Goal: Transaction & Acquisition: Book appointment/travel/reservation

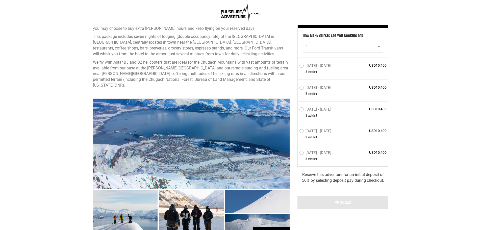
scroll to position [202, 0]
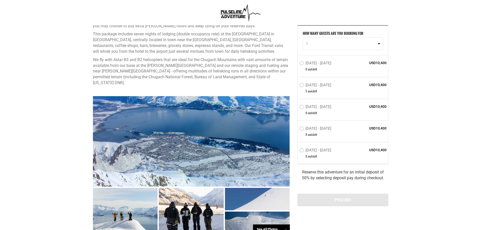
click at [346, 41] on span "1" at bounding box center [341, 43] width 70 height 5
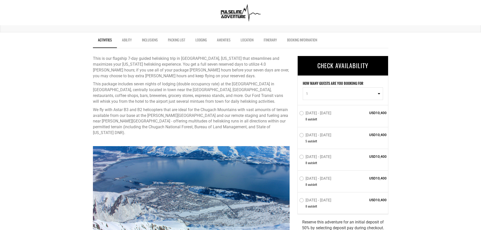
scroll to position [152, 0]
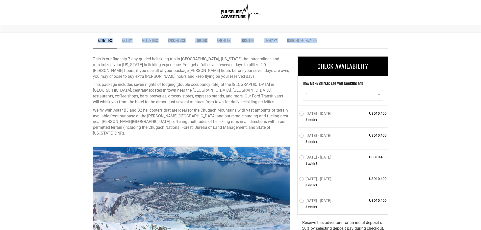
drag, startPoint x: 329, startPoint y: 42, endPoint x: 82, endPoint y: 48, distance: 247.2
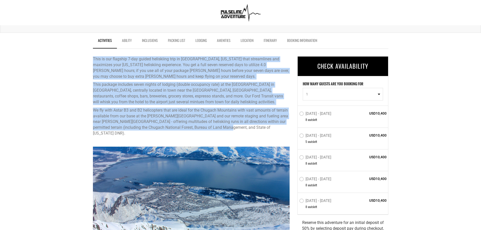
drag, startPoint x: 88, startPoint y: 58, endPoint x: 235, endPoint y: 130, distance: 163.4
click at [236, 130] on p "We fly with Astar B3 and B2 helicopters that are ideal for the Chugach Mountain…" at bounding box center [191, 122] width 197 height 29
drag, startPoint x: 236, startPoint y: 130, endPoint x: 91, endPoint y: 54, distance: 163.2
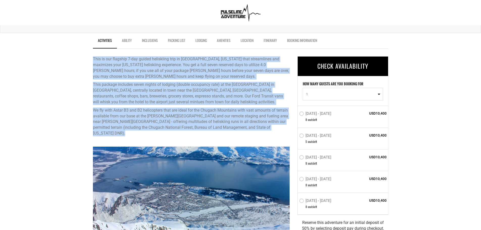
drag, startPoint x: 227, startPoint y: 130, endPoint x: 93, endPoint y: 62, distance: 150.2
click at [93, 62] on div "This is our flagship 7-day guided heliskiing trip in [GEOGRAPHIC_DATA], [US_STA…" at bounding box center [191, 96] width 197 height 80
click at [93, 62] on p "This is our flagship 7-day guided heliskiing trip in [GEOGRAPHIC_DATA], [US_STA…" at bounding box center [191, 67] width 197 height 23
drag, startPoint x: 93, startPoint y: 59, endPoint x: 224, endPoint y: 128, distance: 148.2
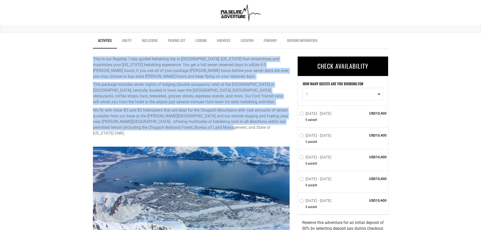
click at [224, 128] on div "This is our flagship 7-day guided heliskiing trip in [GEOGRAPHIC_DATA], [US_STA…" at bounding box center [191, 96] width 197 height 80
click at [224, 128] on p "We fly with Astar B3 and B2 helicopters that are ideal for the Chugach Mountain…" at bounding box center [191, 122] width 197 height 29
drag, startPoint x: 95, startPoint y: 57, endPoint x: 267, endPoint y: 129, distance: 186.3
click at [267, 129] on div "This is our flagship 7-day guided heliskiing trip in [GEOGRAPHIC_DATA], [US_STA…" at bounding box center [191, 96] width 197 height 80
click at [228, 129] on p "We fly with Astar B3 and B2 helicopters that are ideal for the Chugach Mountain…" at bounding box center [191, 122] width 197 height 29
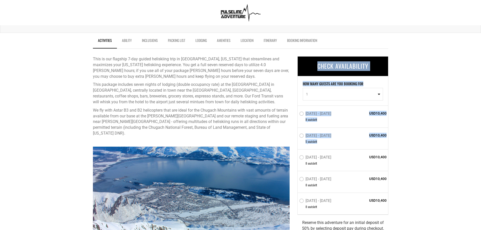
drag, startPoint x: 388, startPoint y: 156, endPoint x: 374, endPoint y: 161, distance: 14.6
click at [376, 161] on div "[DATE] - [DATE] 8 seat s left USD10,400" at bounding box center [343, 160] width 90 height 22
drag, startPoint x: 388, startPoint y: 157, endPoint x: 325, endPoint y: 158, distance: 63.7
click at [325, 158] on div "HOW MANY GUESTS ARE YOU BOOKING FOR 1 0 1 2 3 4 5 6 7 8 0 1 2 3 4 5 6 7 [DATE] …" at bounding box center [343, 145] width 91 height 138
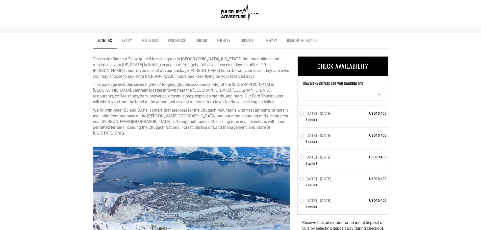
click at [382, 186] on div "[DATE] - [DATE] 8 seat s left USD10,400" at bounding box center [343, 182] width 90 height 22
click at [333, 160] on label "[DATE] - [DATE]" at bounding box center [315, 158] width 33 height 6
click at [296, 160] on input "[DATE] - [DATE]" at bounding box center [296, 159] width 0 height 11
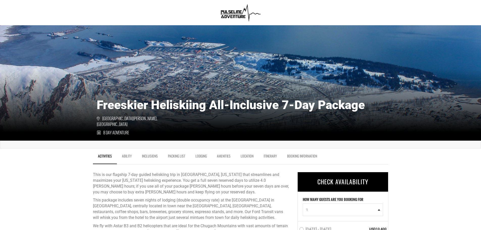
scroll to position [76, 0]
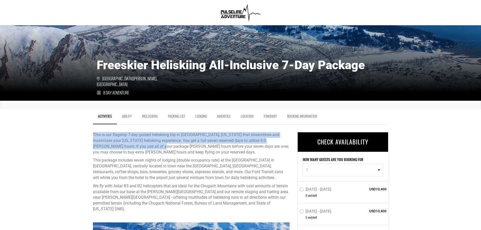
drag, startPoint x: 93, startPoint y: 134, endPoint x: 149, endPoint y: 147, distance: 56.9
click at [149, 147] on p "This is our flagship 7-day guided heliskiing trip in [GEOGRAPHIC_DATA], [US_STA…" at bounding box center [191, 143] width 197 height 23
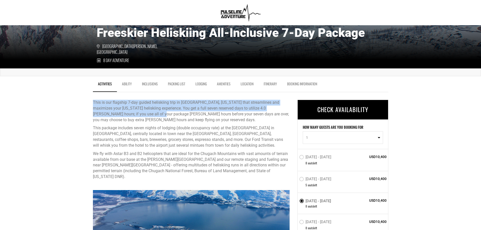
scroll to position [152, 0]
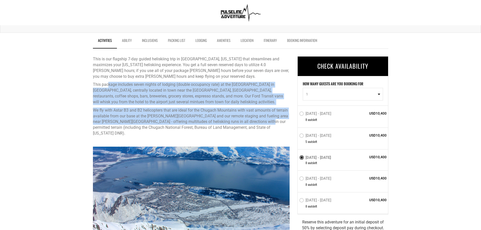
drag, startPoint x: 108, startPoint y: 84, endPoint x: 250, endPoint y: 122, distance: 146.9
click at [250, 122] on div "This is our flagship 7-day guided heliskiing trip in [GEOGRAPHIC_DATA], [US_STA…" at bounding box center [191, 96] width 197 height 80
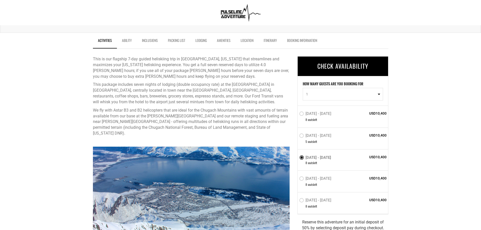
click at [231, 130] on p "We fly with Astar B3 and B2 helicopters that are ideal for the Chugach Mountain…" at bounding box center [191, 122] width 197 height 29
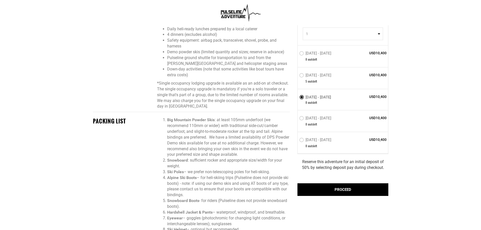
scroll to position [480, 0]
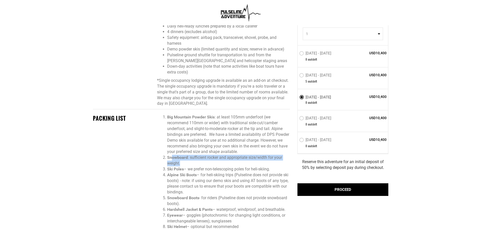
drag, startPoint x: 173, startPoint y: 159, endPoint x: 206, endPoint y: 162, distance: 33.5
click at [206, 162] on li "Snowboard : sufficient rocker and appropriate size/width for your weight." at bounding box center [228, 161] width 123 height 12
click at [182, 160] on strong "Snowboard" at bounding box center [177, 157] width 21 height 5
drag, startPoint x: 181, startPoint y: 164, endPoint x: 163, endPoint y: 157, distance: 19.5
click at [167, 157] on li "Snowboard : sufficient rocker and appropriate size/width for your weight." at bounding box center [228, 161] width 123 height 12
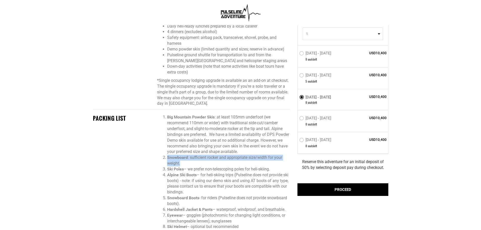
click at [180, 159] on strong "Snowboard" at bounding box center [177, 157] width 21 height 5
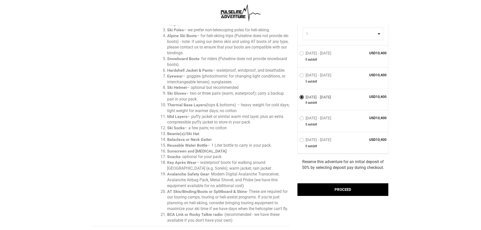
scroll to position [632, 0]
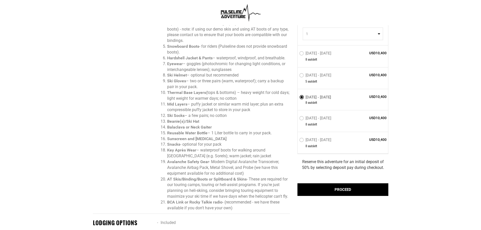
drag, startPoint x: 247, startPoint y: 211, endPoint x: 184, endPoint y: 130, distance: 102.7
click at [149, 130] on div "PACKING LIST Big Mountain Powder Skis : at least 105mm underfoot (we recommend …" at bounding box center [191, 88] width 205 height 251
click at [228, 138] on li "Sunscreen and [MEDICAL_DATA]" at bounding box center [228, 139] width 123 height 6
click at [183, 47] on strong "Snowboard Boots" at bounding box center [183, 46] width 32 height 5
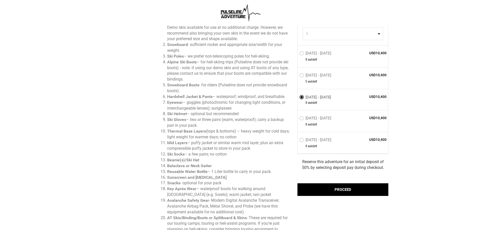
scroll to position [531, 0]
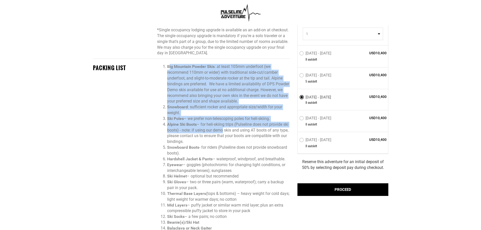
drag, startPoint x: 169, startPoint y: 67, endPoint x: 228, endPoint y: 128, distance: 85.1
click at [228, 128] on ol "Big Mountain Powder Skis : at least 105mm underfoot (we recommend 110mm or wide…" at bounding box center [223, 188] width 133 height 248
click at [228, 128] on li "Alpine Ski Boots – for heli-skiing trips (Pulseline does not provide ski boots)…" at bounding box center [228, 133] width 123 height 23
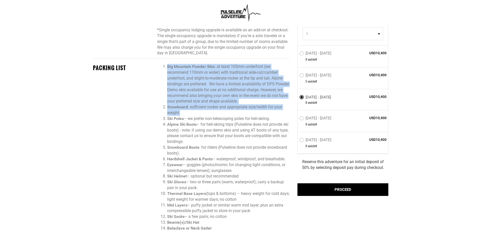
drag, startPoint x: 169, startPoint y: 64, endPoint x: 217, endPoint y: 113, distance: 68.6
click at [217, 113] on ol "Big Mountain Powder Skis : at least 105mm underfoot (we recommend 110mm or wide…" at bounding box center [223, 188] width 133 height 248
click at [217, 113] on li "Snowboard : sufficient rocker and appropriate size/width for your weight." at bounding box center [228, 110] width 123 height 12
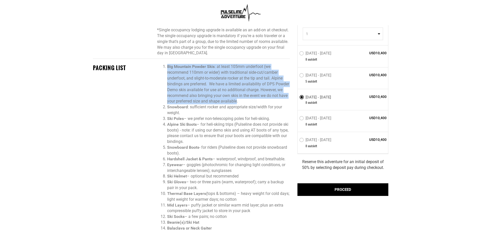
drag, startPoint x: 238, startPoint y: 101, endPoint x: 168, endPoint y: 68, distance: 77.5
click at [168, 68] on li "Big Mountain Powder Skis : at least 105mm underfoot (we recommend 110mm or wide…" at bounding box center [228, 84] width 123 height 40
click at [185, 103] on li "Big Mountain Powder Skis : at least 105mm underfoot (we recommend 110mm or wide…" at bounding box center [228, 84] width 123 height 40
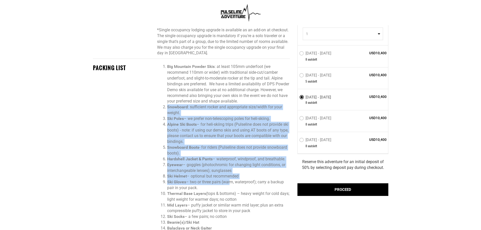
drag, startPoint x: 168, startPoint y: 107, endPoint x: 230, endPoint y: 182, distance: 97.1
click at [230, 182] on ol "Big Mountain Powder Skis : at least 105mm underfoot (we recommend 110mm or wide…" at bounding box center [223, 188] width 133 height 248
click at [206, 155] on li "Snowboard Boots - for riders (Pulseline does not provide snowboard boots)." at bounding box center [228, 151] width 123 height 12
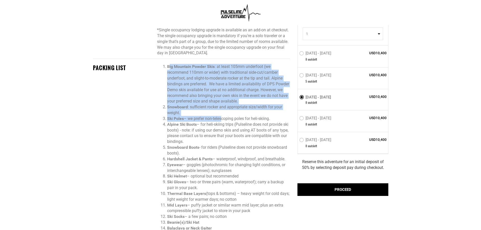
drag, startPoint x: 170, startPoint y: 66, endPoint x: 221, endPoint y: 116, distance: 71.5
click at [221, 116] on ol "Big Mountain Powder Skis : at least 105mm underfoot (we recommend 110mm or wide…" at bounding box center [223, 188] width 133 height 248
click at [197, 112] on li "Snowboard : sufficient rocker and appropriate size/width for your weight." at bounding box center [228, 110] width 123 height 12
click at [184, 114] on li "Snowboard : sufficient rocker and appropriate size/width for your weight." at bounding box center [228, 110] width 123 height 12
drag, startPoint x: 182, startPoint y: 114, endPoint x: 161, endPoint y: 65, distance: 53.5
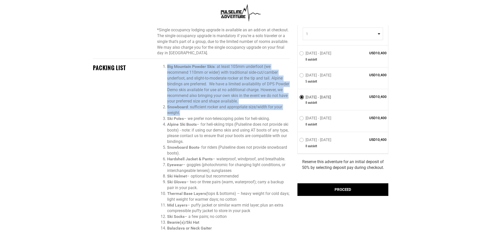
click at [161, 65] on ol "Big Mountain Powder Skis : at least 105mm underfoot (we recommend 110mm or wide…" at bounding box center [223, 188] width 133 height 248
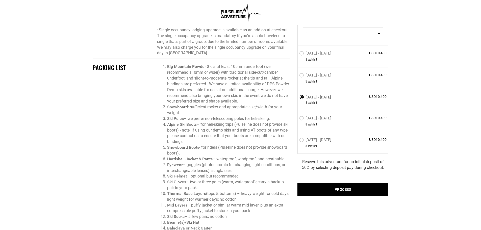
click at [117, 81] on div "PACKING LIST Big Mountain Powder Skis : at least 105mm underfoot (we recommend …" at bounding box center [191, 189] width 205 height 251
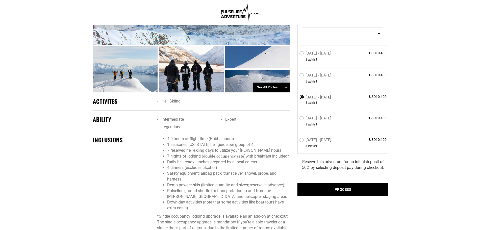
scroll to position [379, 0]
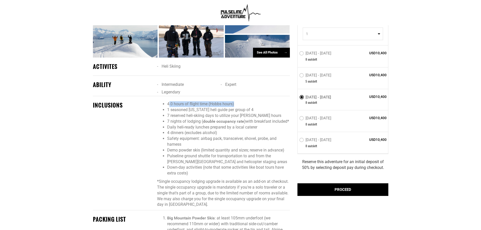
drag, startPoint x: 174, startPoint y: 97, endPoint x: 239, endPoint y: 95, distance: 65.0
click at [239, 96] on div "INCLUSIONS 4.0 hours of flight time ([PERSON_NAME] hours) 1 seasoned [US_STATE]…" at bounding box center [191, 153] width 197 height 114
click at [239, 101] on li "4.0 hours of flight time (Hobbs hours)" at bounding box center [228, 104] width 123 height 6
drag, startPoint x: 235, startPoint y: 98, endPoint x: 164, endPoint y: 98, distance: 70.5
click at [167, 101] on li "4.0 hours of flight time (Hobbs hours)" at bounding box center [228, 104] width 123 height 6
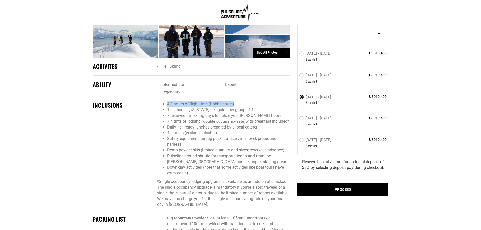
click at [166, 101] on ul "4.0 hours of flight time ([PERSON_NAME] hours) 1 seasoned [US_STATE] heli guide…" at bounding box center [223, 138] width 133 height 75
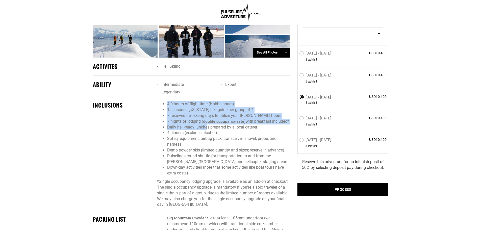
drag, startPoint x: 166, startPoint y: 99, endPoint x: 207, endPoint y: 128, distance: 50.4
click at [207, 128] on ul "4.0 hours of flight time ([PERSON_NAME] hours) 1 seasoned [US_STATE] heli guide…" at bounding box center [223, 138] width 133 height 75
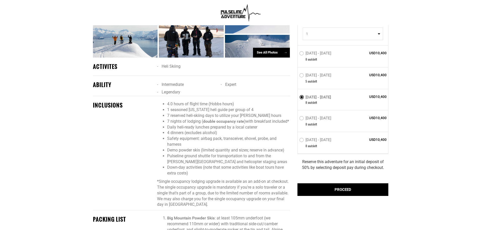
click at [236, 181] on p "*Single occupancy lodging upgrade is available as an add-on at checkout. The si…" at bounding box center [223, 193] width 133 height 29
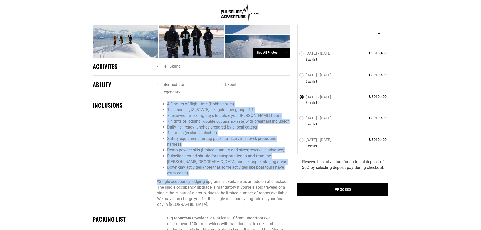
drag, startPoint x: 196, startPoint y: 173, endPoint x: 166, endPoint y: 100, distance: 79.7
click at [166, 101] on span "4.0 hours of flight time ([PERSON_NAME] hours) 1 seasoned [US_STATE] heli guide…" at bounding box center [223, 154] width 133 height 106
click at [201, 173] on li "Down-day activities (note that some activities like boat tours have extra costs)" at bounding box center [228, 171] width 123 height 12
drag, startPoint x: 197, startPoint y: 174, endPoint x: 166, endPoint y: 98, distance: 83.1
click at [166, 101] on ul "4.0 hours of flight time ([PERSON_NAME] hours) 1 seasoned [US_STATE] heli guide…" at bounding box center [223, 138] width 133 height 75
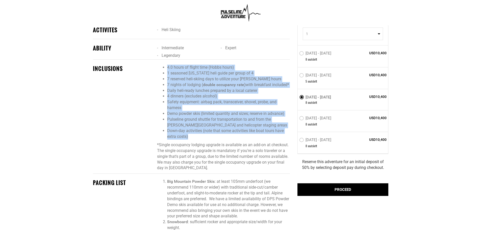
scroll to position [404, 0]
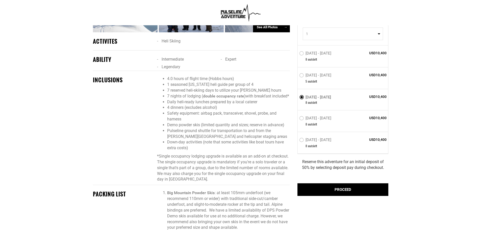
drag, startPoint x: 154, startPoint y: 52, endPoint x: 208, endPoint y: 60, distance: 54.6
click at [203, 60] on div "ABILITY Intermediate Expert Legendary" at bounding box center [191, 63] width 205 height 15
click at [210, 63] on li "Legendary" at bounding box center [189, 67] width 64 height 8
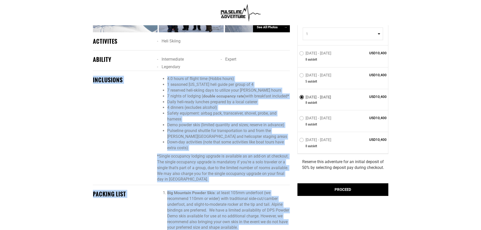
drag, startPoint x: 186, startPoint y: 61, endPoint x: 88, endPoint y: 56, distance: 98.2
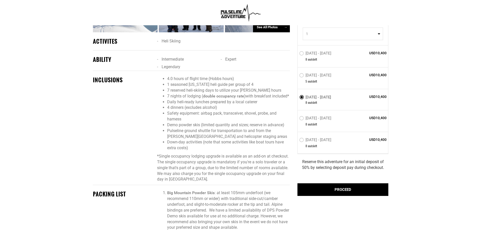
click at [155, 63] on div "ABILITY Intermediate Expert Legendary" at bounding box center [191, 63] width 205 height 15
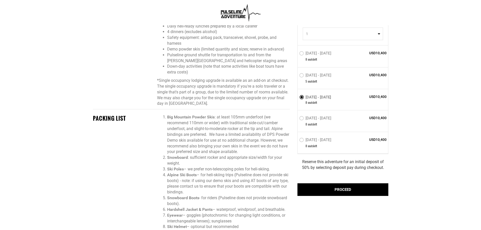
scroll to position [505, 0]
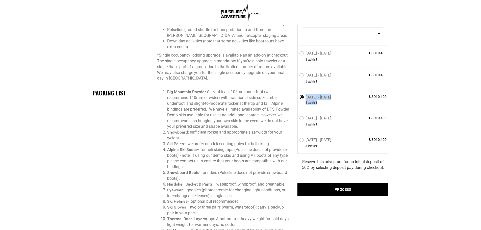
drag, startPoint x: 387, startPoint y: 98, endPoint x: 353, endPoint y: 98, distance: 34.4
click at [353, 98] on div "[DATE] - [DATE] 8 seat s left USD10,400" at bounding box center [343, 99] width 90 height 21
click at [353, 98] on span "USD10,400" at bounding box center [368, 96] width 37 height 5
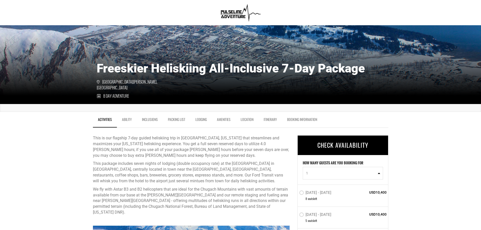
scroll to position [76, 0]
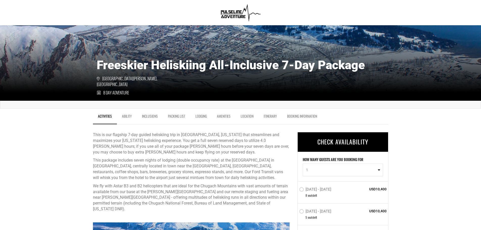
click at [249, 118] on link "Location" at bounding box center [247, 117] width 23 height 13
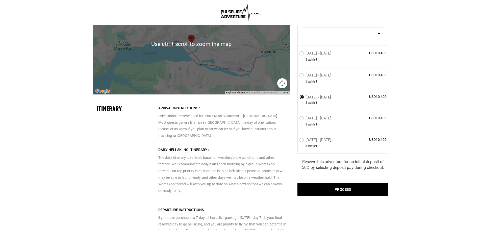
scroll to position [972, 0]
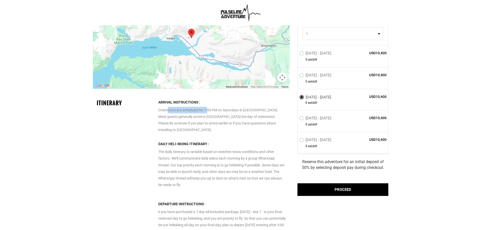
drag, startPoint x: 168, startPoint y: 108, endPoint x: 208, endPoint y: 112, distance: 39.9
click at [208, 112] on p "Orienttions are scheduled for 7:00 PM on Saturdays in [GEOGRAPHIC_DATA]. Most g…" at bounding box center [222, 116] width 128 height 34
click at [215, 112] on p "Orienttions are scheduled for 7:00 PM on Saturdays in [GEOGRAPHIC_DATA]. Most g…" at bounding box center [222, 116] width 128 height 34
drag, startPoint x: 177, startPoint y: 115, endPoint x: 219, endPoint y: 118, distance: 42.1
click at [219, 118] on p "Orienttions are scheduled for 7:00 PM on Saturdays in [GEOGRAPHIC_DATA]. Most g…" at bounding box center [222, 116] width 128 height 34
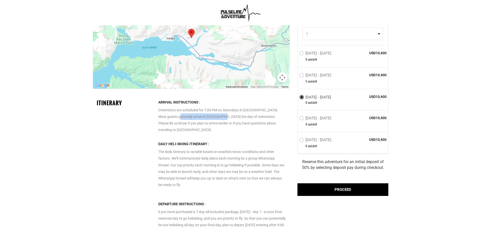
click at [219, 118] on p "Orienttions are scheduled for 7:00 PM on Saturdays in [GEOGRAPHIC_DATA]. Most g…" at bounding box center [222, 116] width 128 height 34
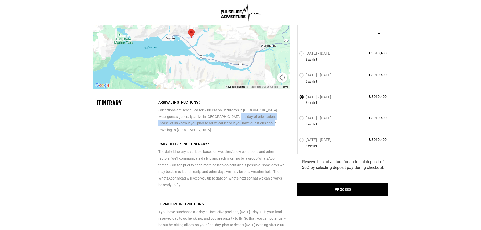
drag, startPoint x: 229, startPoint y: 118, endPoint x: 263, endPoint y: 124, distance: 34.1
click at [263, 124] on p "Orienttions are scheduled for 7:00 PM on Saturdays in [GEOGRAPHIC_DATA]. Most g…" at bounding box center [222, 116] width 128 height 34
click at [227, 128] on div "Arrival Instructions : Orienttions are scheduled for 7:00 PM on Saturdays in [G…" at bounding box center [222, 117] width 128 height 37
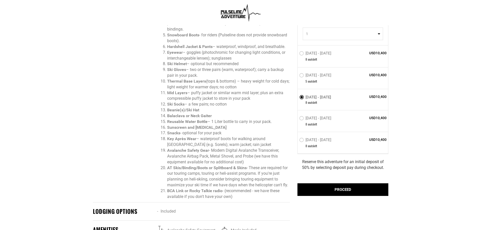
scroll to position [657, 0]
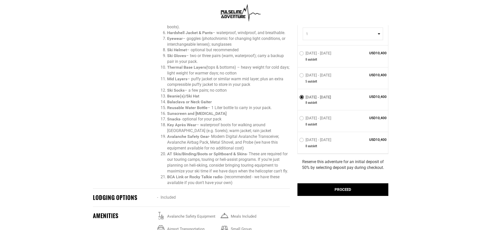
drag, startPoint x: 172, startPoint y: 137, endPoint x: 253, endPoint y: 148, distance: 82.3
click at [253, 148] on li "Avalanche Safety Gear - Modern Digital Avalanche Transceiver, Avalanche Airbag …" at bounding box center [228, 142] width 123 height 17
drag, startPoint x: 170, startPoint y: 154, endPoint x: 199, endPoint y: 155, distance: 29.1
click at [199, 155] on strong "AT Skis/Binding/Boots or Splitboard & Skins" at bounding box center [207, 154] width 80 height 5
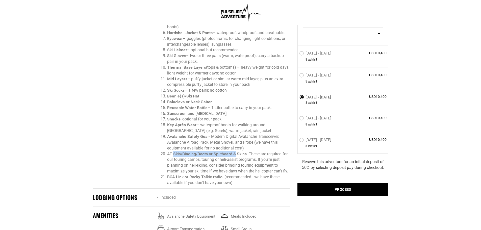
drag, startPoint x: 173, startPoint y: 154, endPoint x: 237, endPoint y: 155, distance: 63.7
click at [237, 155] on strong "AT Skis/Binding/Boots or Splitboard & Skins" at bounding box center [207, 154] width 80 height 5
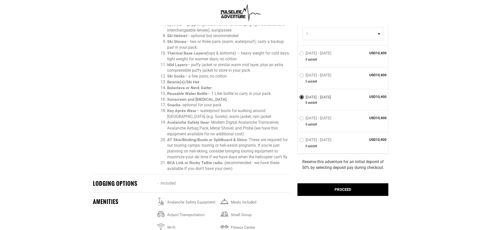
scroll to position [682, 0]
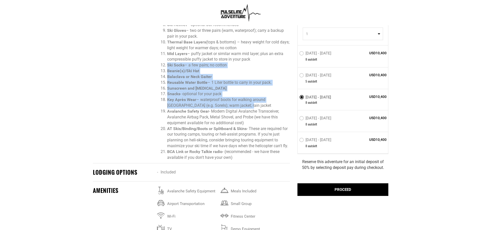
drag, startPoint x: 224, startPoint y: 105, endPoint x: 147, endPoint y: 63, distance: 88.0
click at [147, 63] on div "PACKING LIST Big Mountain Powder Skis : at least 105mm underfoot (we recommend …" at bounding box center [191, 37] width 205 height 251
click at [209, 87] on strong "Sunscreen and [MEDICAL_DATA]" at bounding box center [196, 88] width 59 height 5
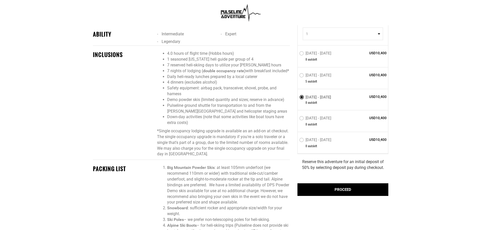
scroll to position [379, 0]
